Goal: Navigation & Orientation: Find specific page/section

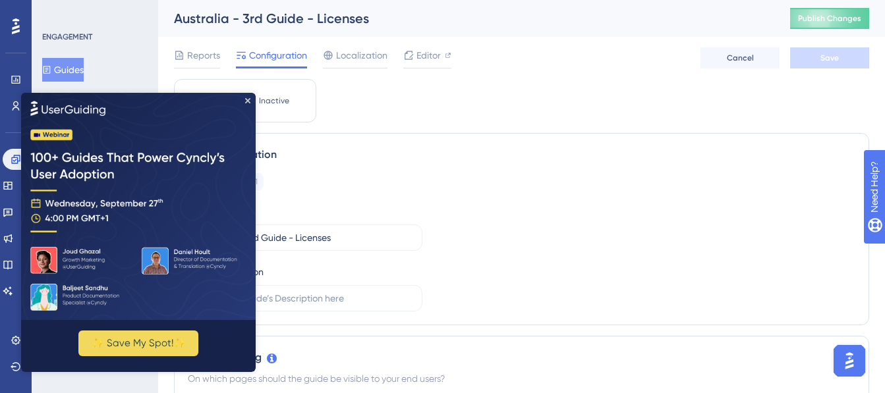
click at [246, 99] on icon "Close Preview" at bounding box center [247, 99] width 5 height 5
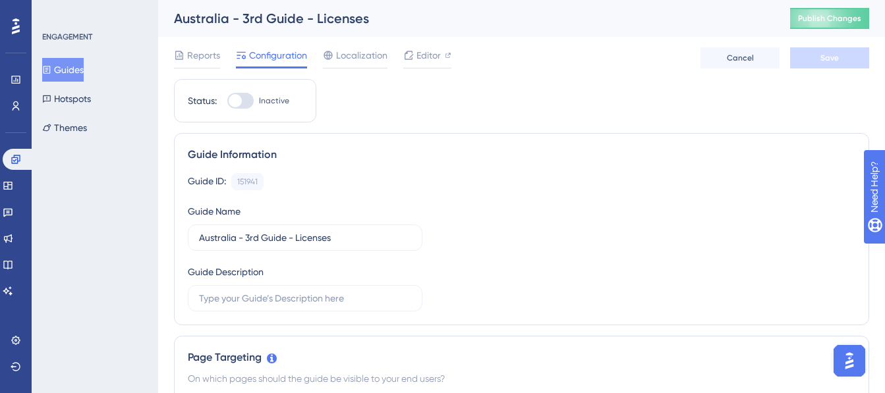
click at [66, 71] on button "Guides" at bounding box center [62, 70] width 41 height 24
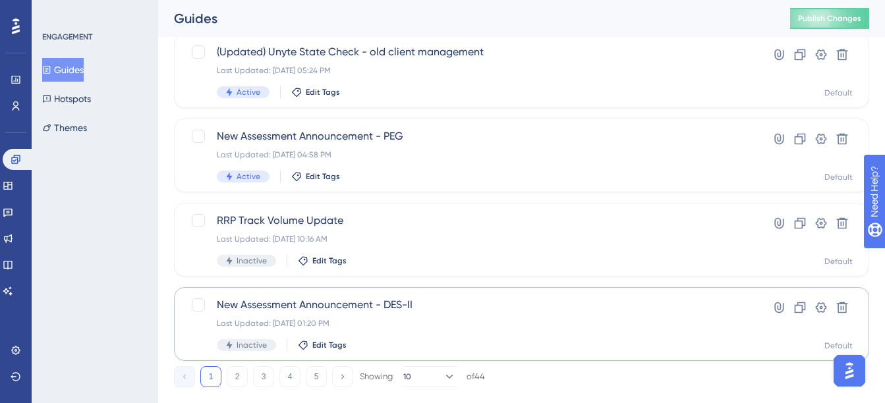
scroll to position [619, 0]
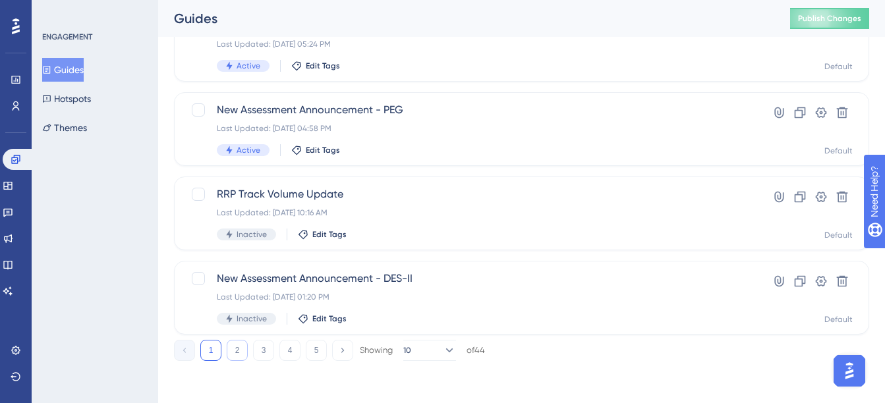
click at [231, 356] on button "2" at bounding box center [237, 350] width 21 height 21
click at [260, 353] on button "3" at bounding box center [263, 350] width 21 height 21
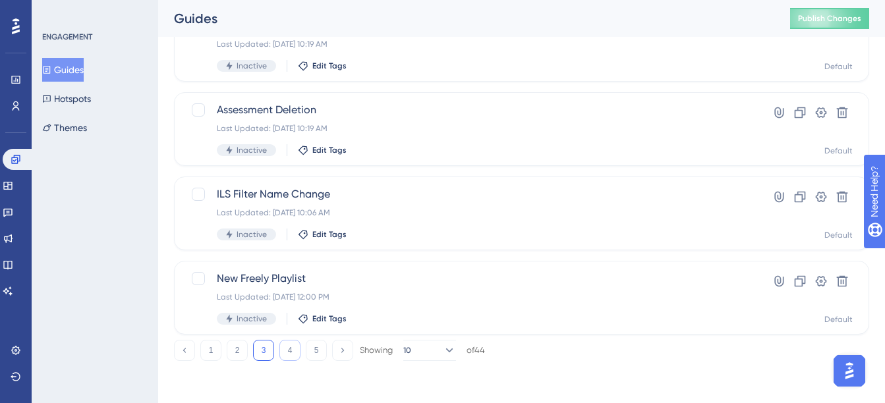
click at [292, 354] on button "4" at bounding box center [289, 350] width 21 height 21
click at [316, 350] on button "5" at bounding box center [316, 350] width 21 height 21
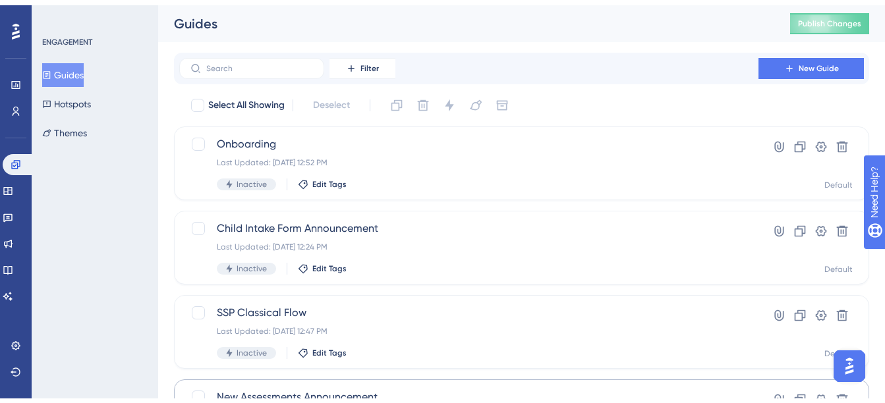
scroll to position [113, 0]
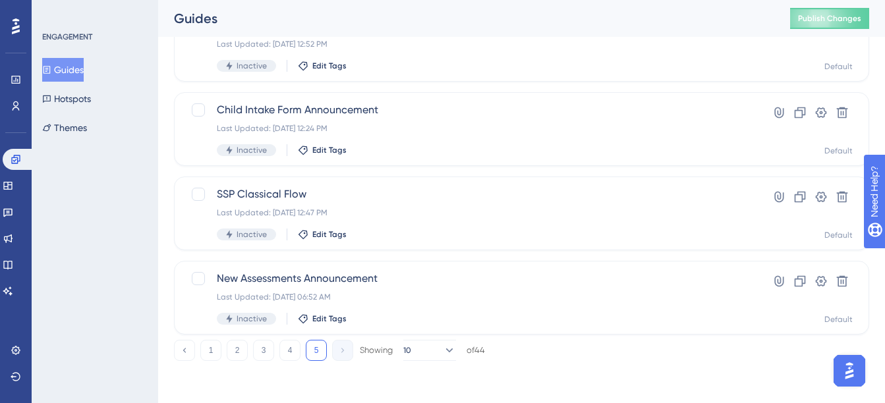
click at [302, 352] on div "1 2 3 4 5 Showing 10 of 44" at bounding box center [329, 350] width 311 height 21
click at [299, 352] on button "4" at bounding box center [289, 350] width 21 height 21
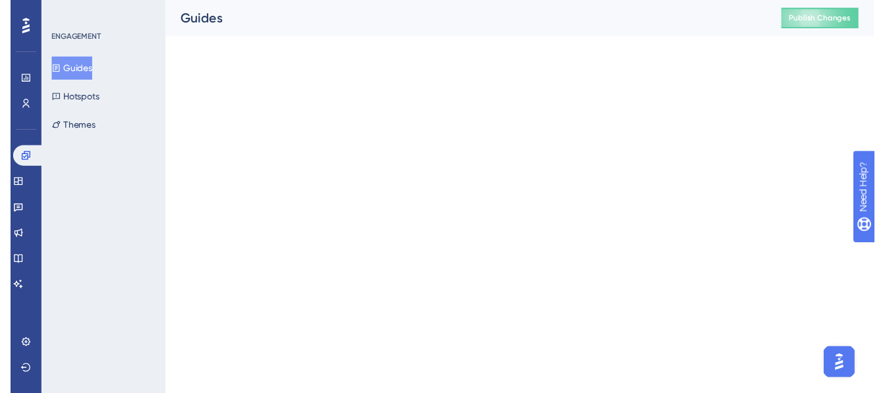
scroll to position [0, 0]
